Goal: Task Accomplishment & Management: Use online tool/utility

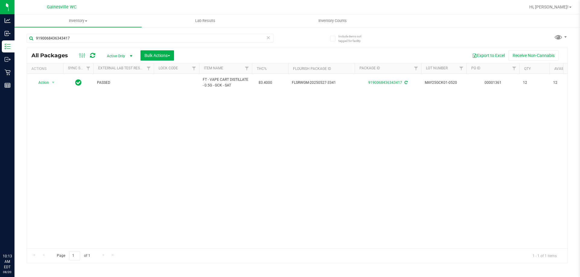
click at [74, 39] on input "9190068436343417" at bounding box center [150, 38] width 247 height 9
type input "2037380179736051"
click at [53, 83] on span "select" at bounding box center [53, 82] width 5 height 5
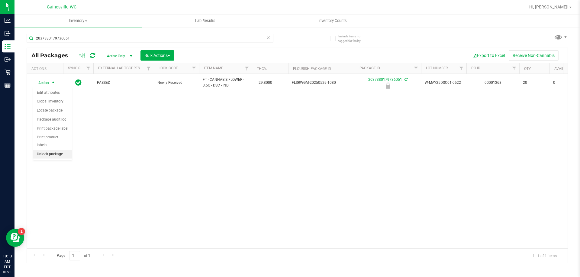
click at [56, 150] on li "Unlock package" at bounding box center [52, 154] width 39 height 9
click at [269, 37] on icon at bounding box center [268, 37] width 4 height 7
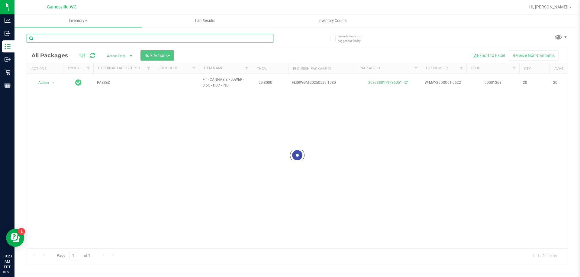
click at [260, 40] on input "text" at bounding box center [150, 38] width 247 height 9
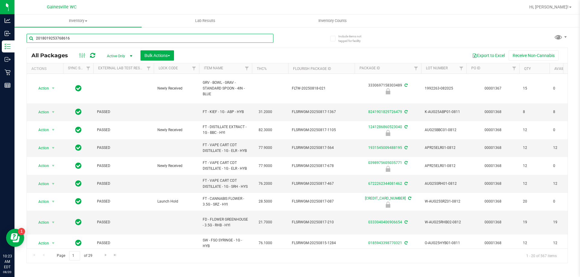
type input "2018019253768616"
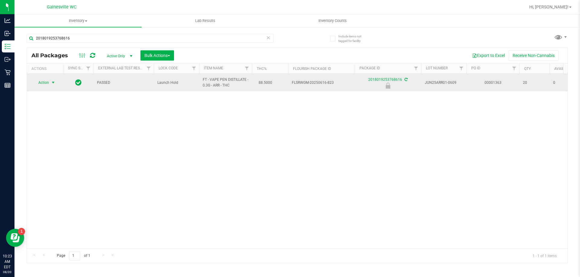
click at [50, 83] on span "select" at bounding box center [54, 82] width 8 height 8
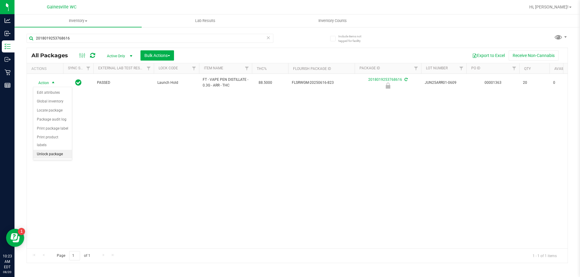
click at [54, 150] on li "Unlock package" at bounding box center [52, 154] width 39 height 9
